Goal: Check status: Check status

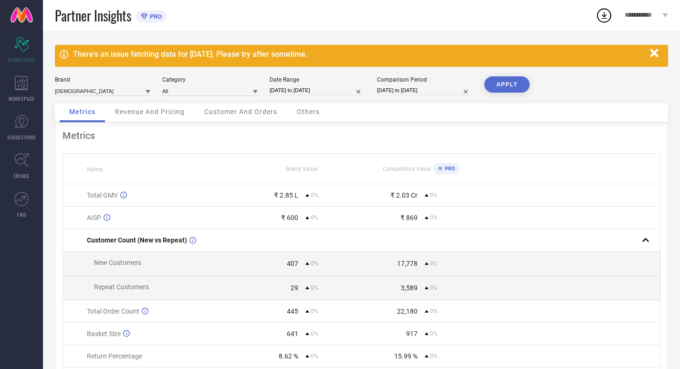
select select "6"
select select "2025"
select select "7"
select select "2025"
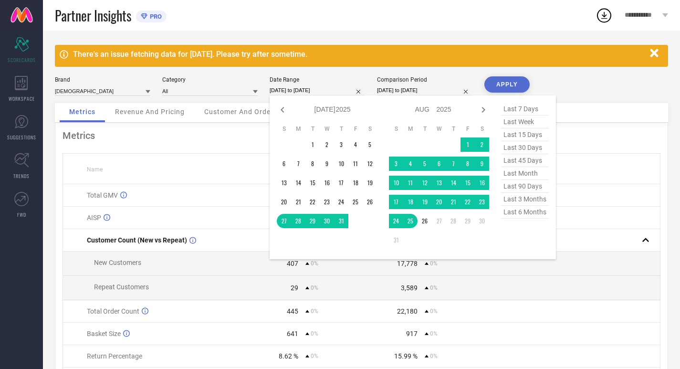
click at [325, 87] on input "[DATE] to [DATE]" at bounding box center [317, 90] width 95 height 10
click at [521, 154] on span "last 30 days" at bounding box center [525, 147] width 48 height 13
type input "[DATE] to [DATE]"
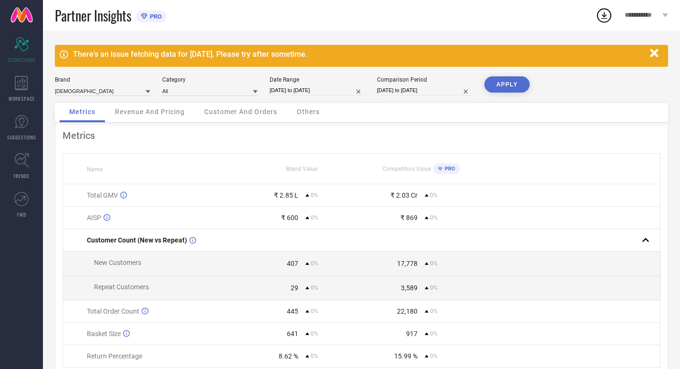
click at [424, 93] on input "[DATE] to [DATE]" at bounding box center [424, 90] width 95 height 10
select select "6"
select select "2025"
select select "7"
select select "2025"
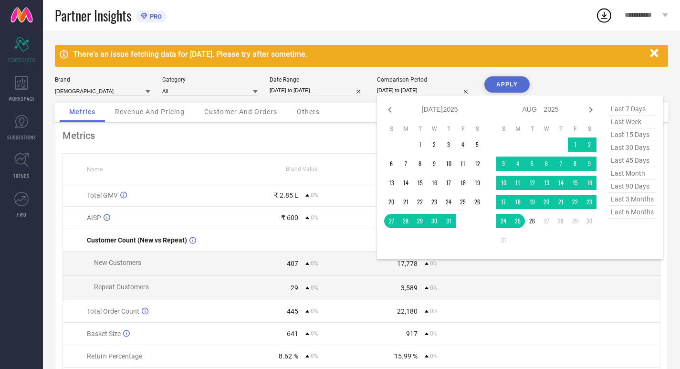
click at [621, 146] on span "last 30 days" at bounding box center [632, 147] width 48 height 13
type input "[DATE] to [DATE]"
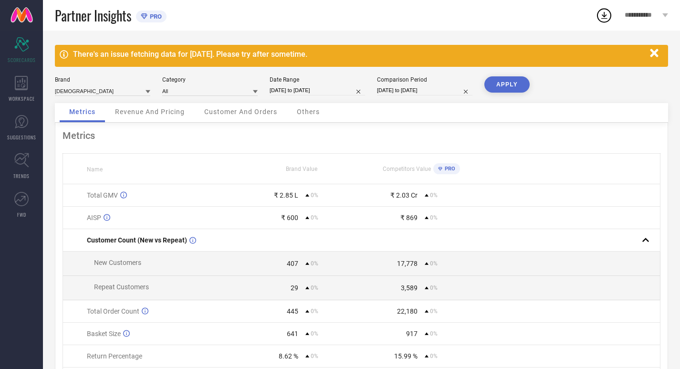
click at [503, 87] on button "APPLY" at bounding box center [506, 84] width 45 height 16
click at [8, 79] on div "WORKSPACE" at bounding box center [21, 89] width 43 height 38
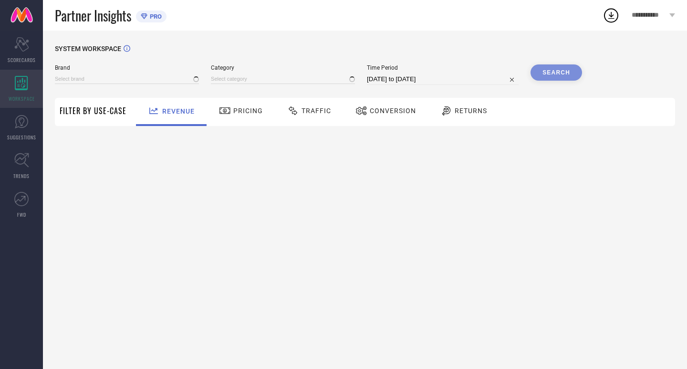
type input "[DEMOGRAPHIC_DATA]"
type input "All"
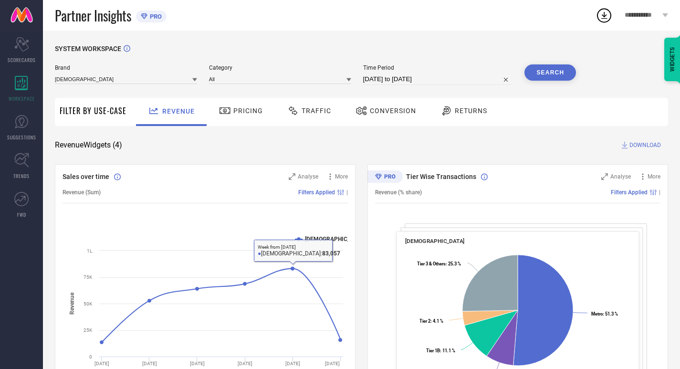
click at [231, 120] on div "Pricing" at bounding box center [241, 112] width 68 height 28
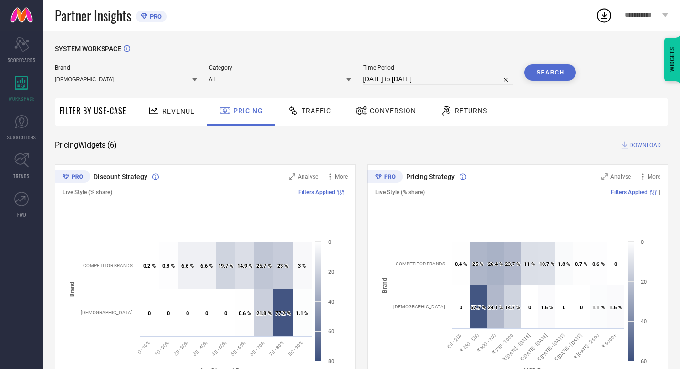
click at [289, 116] on icon at bounding box center [293, 110] width 12 height 11
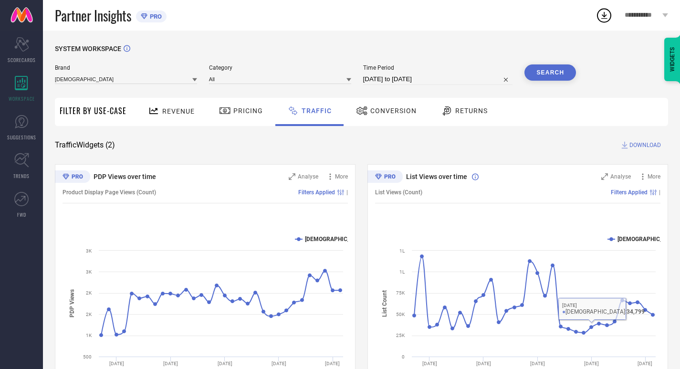
click at [407, 109] on span "Conversion" at bounding box center [393, 111] width 46 height 8
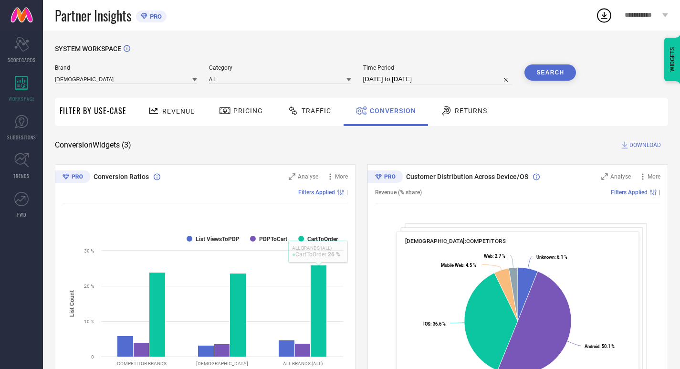
click at [488, 111] on div "Returns" at bounding box center [463, 112] width 71 height 28
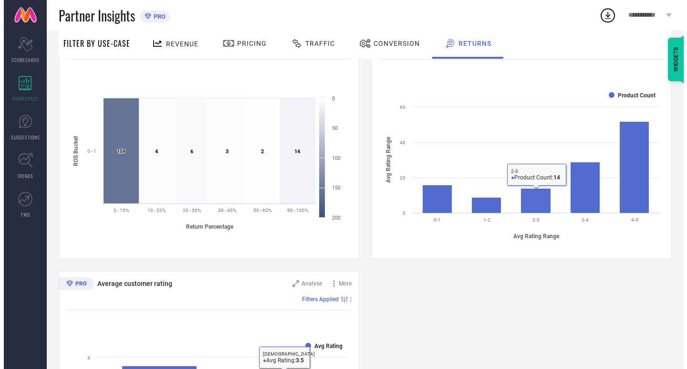
scroll to position [311, 0]
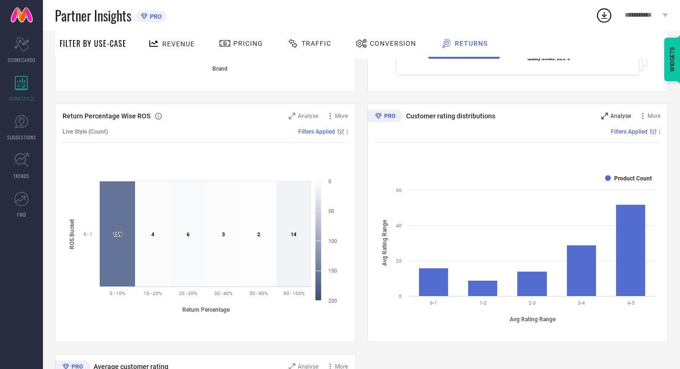
click at [610, 115] on div "Analyse" at bounding box center [616, 116] width 30 height 10
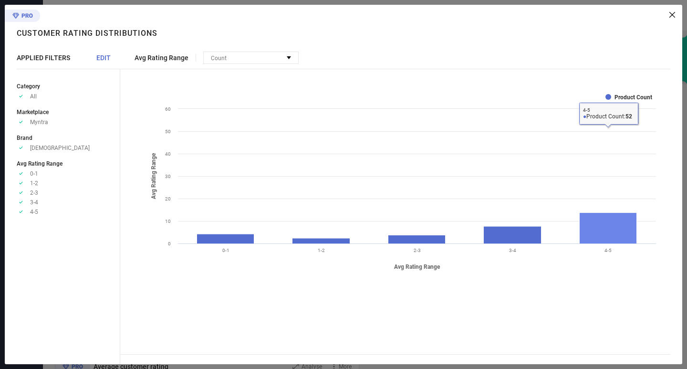
click at [607, 240] on rect at bounding box center [608, 228] width 57 height 31
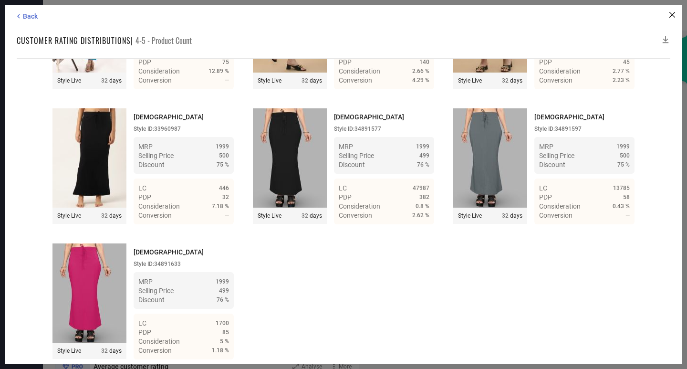
scroll to position [2597, 0]
